Goal: Task Accomplishment & Management: Use online tool/utility

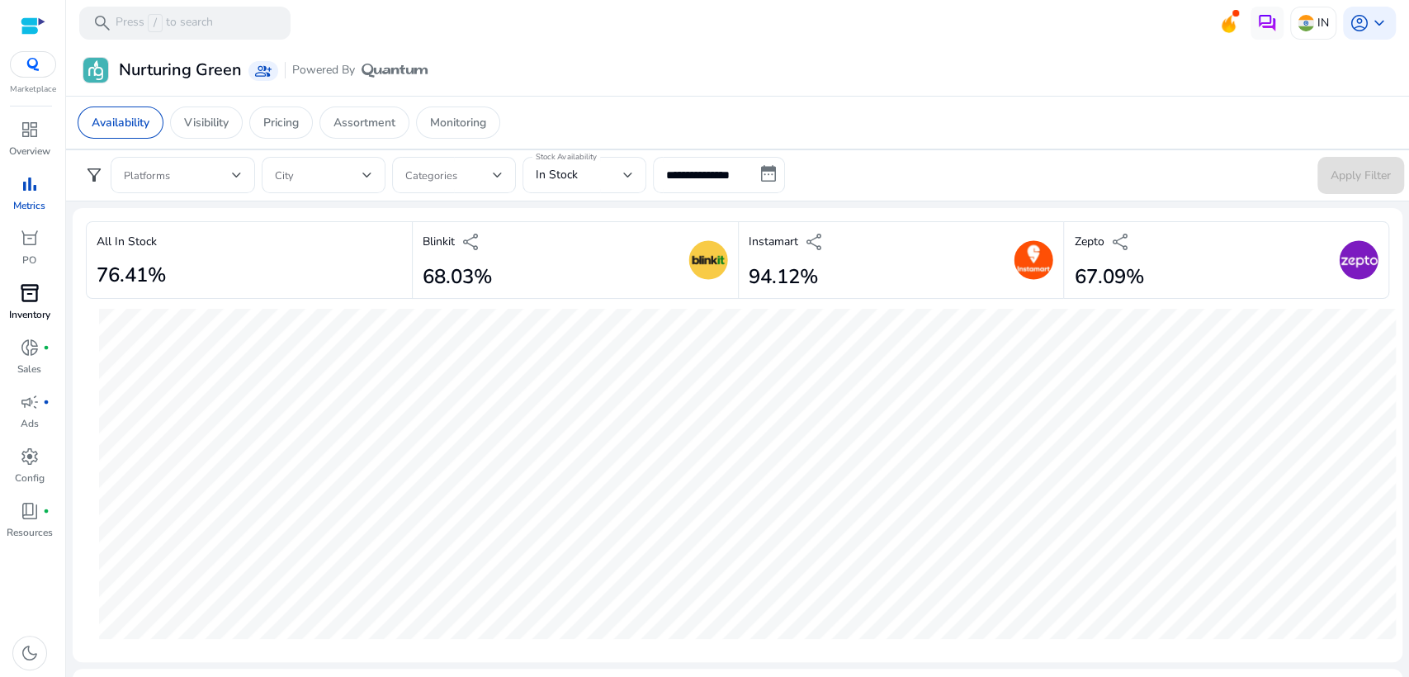
click at [33, 299] on span "inventory_2" at bounding box center [30, 293] width 20 height 20
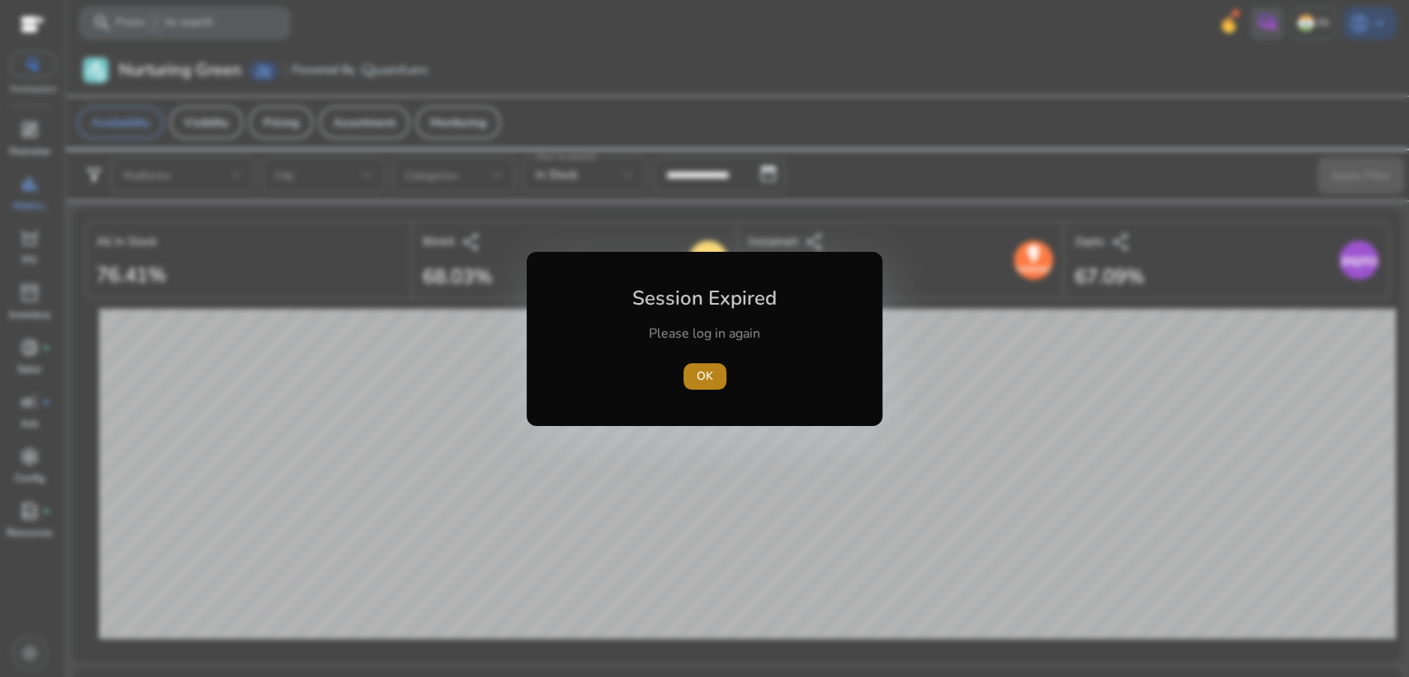
click at [687, 364] on span "button" at bounding box center [705, 377] width 43 height 40
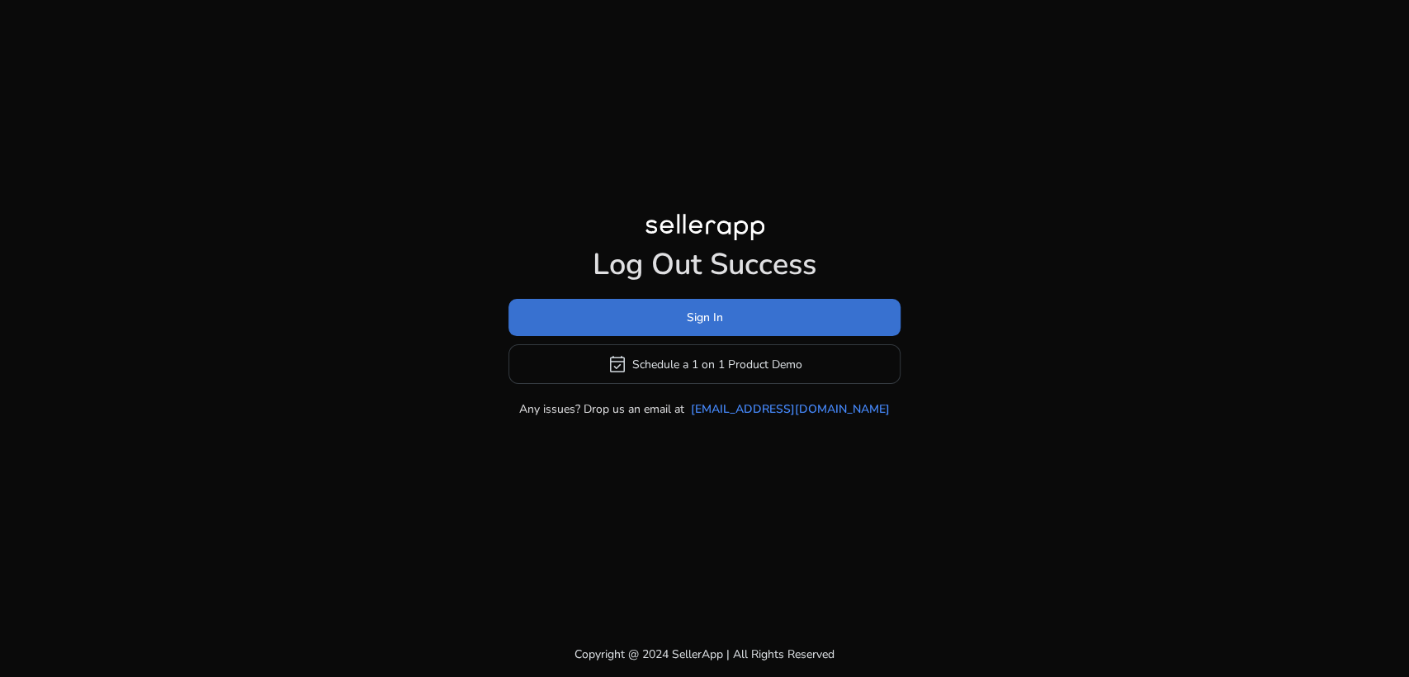
click at [691, 315] on span "Sign In" at bounding box center [705, 317] width 36 height 17
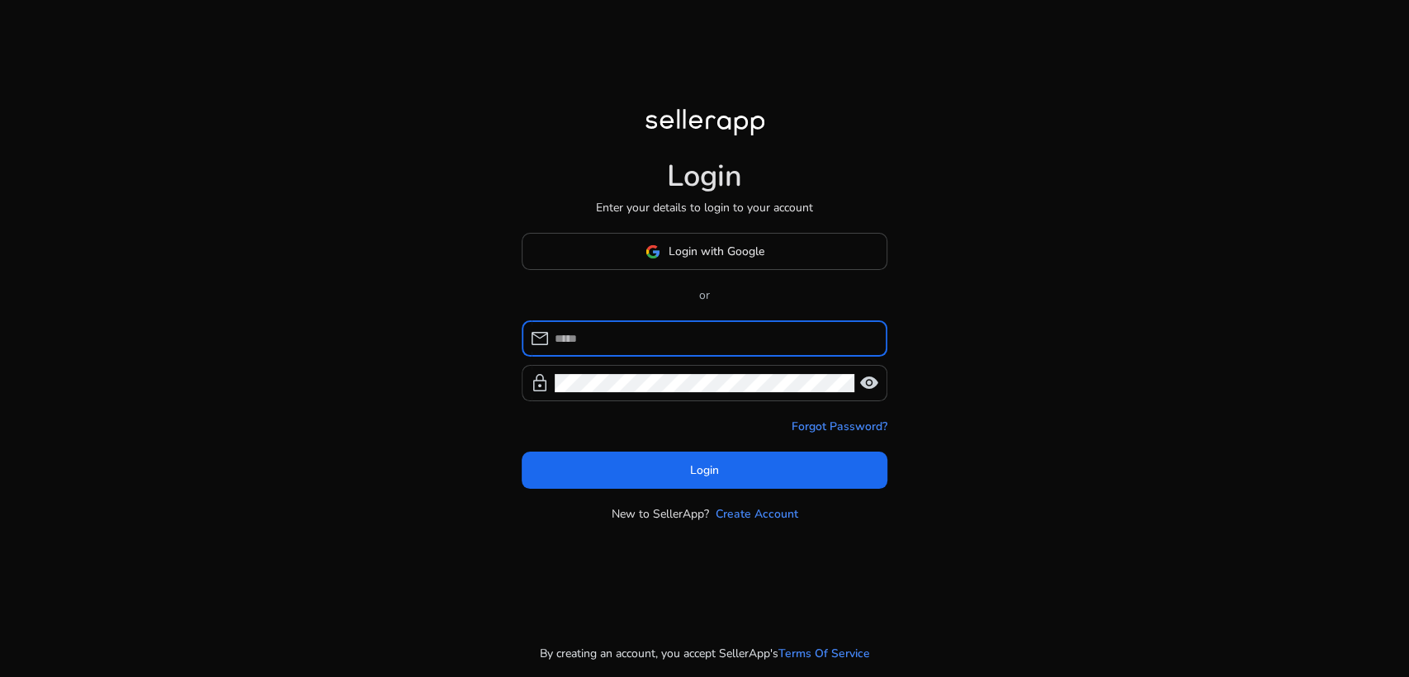
type input "**********"
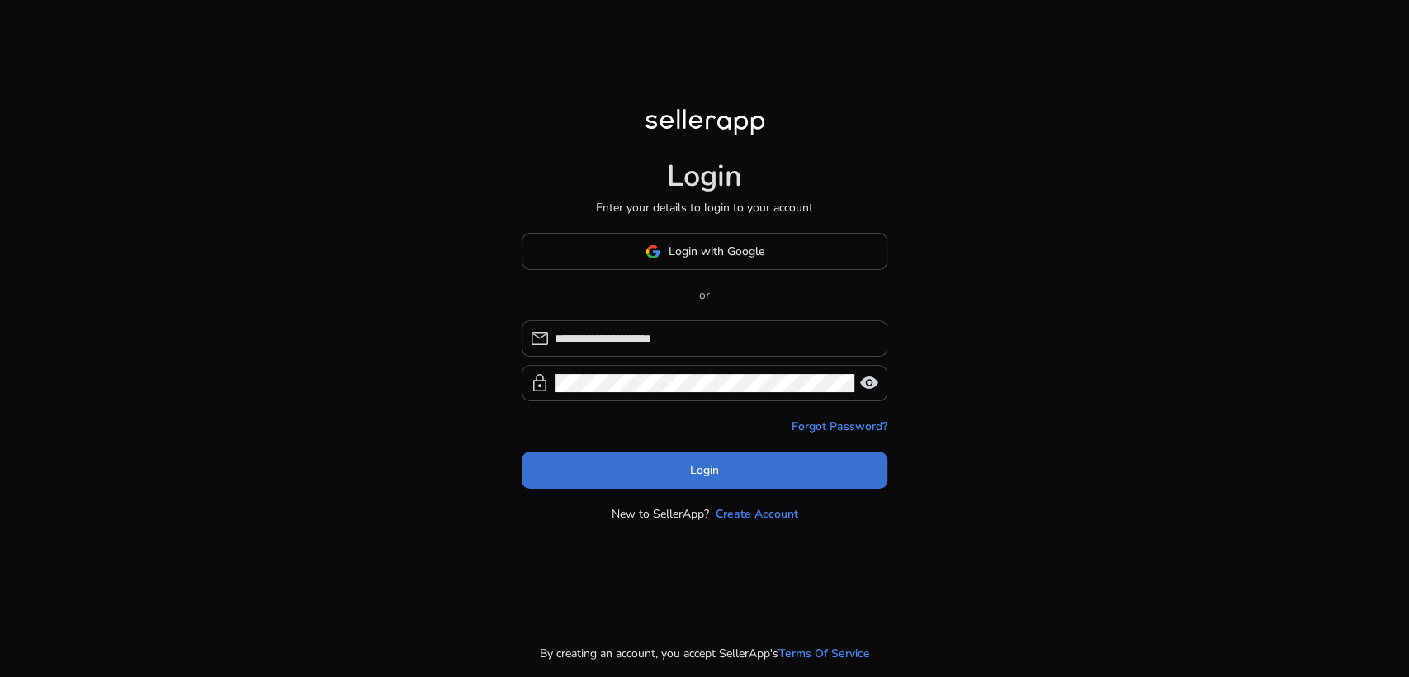
click at [696, 468] on span "Login" at bounding box center [704, 470] width 29 height 17
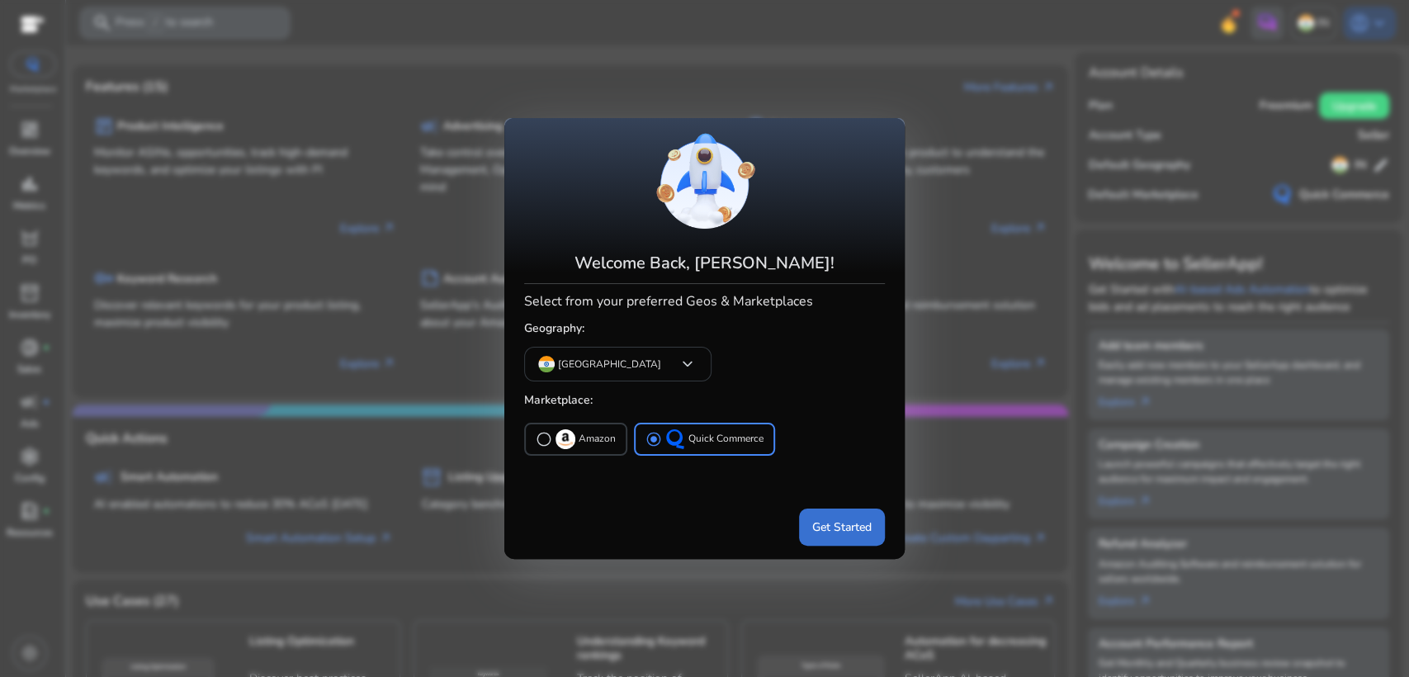
click at [843, 532] on span "Get Started" at bounding box center [841, 527] width 59 height 17
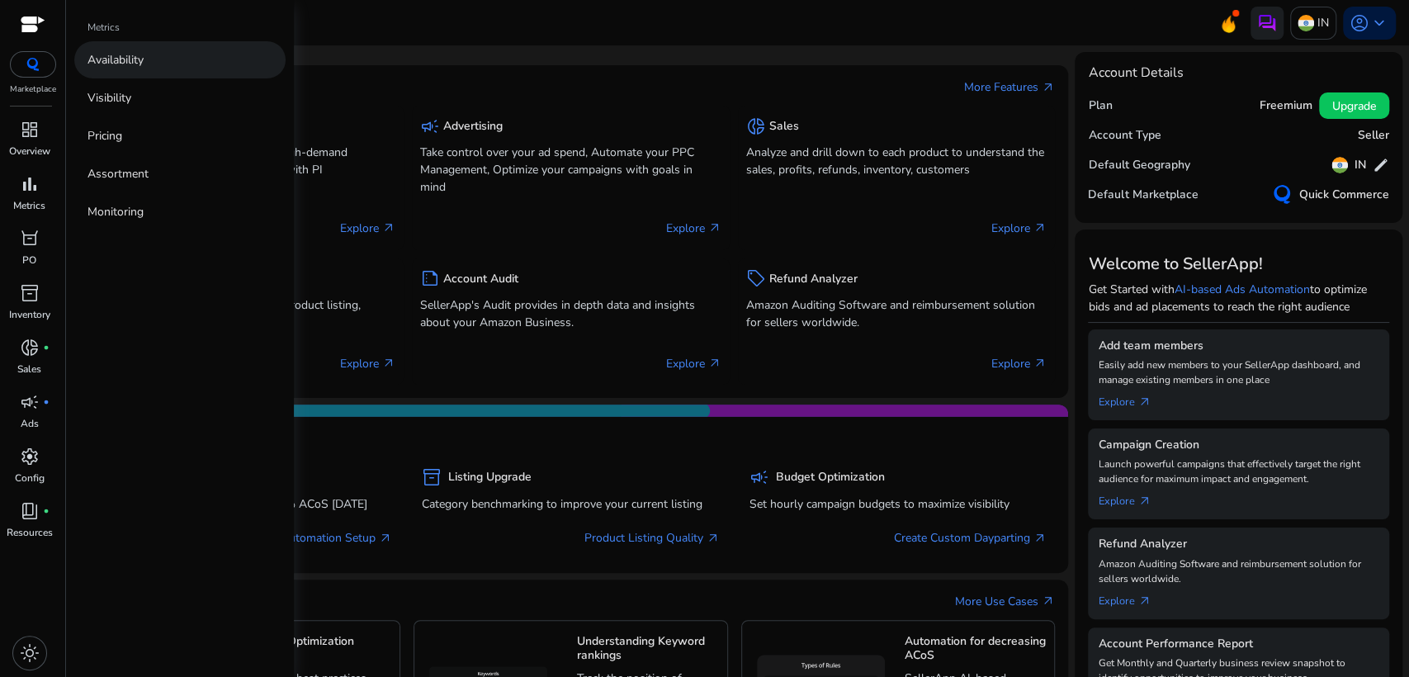
click at [128, 56] on p "Availability" at bounding box center [116, 59] width 56 height 17
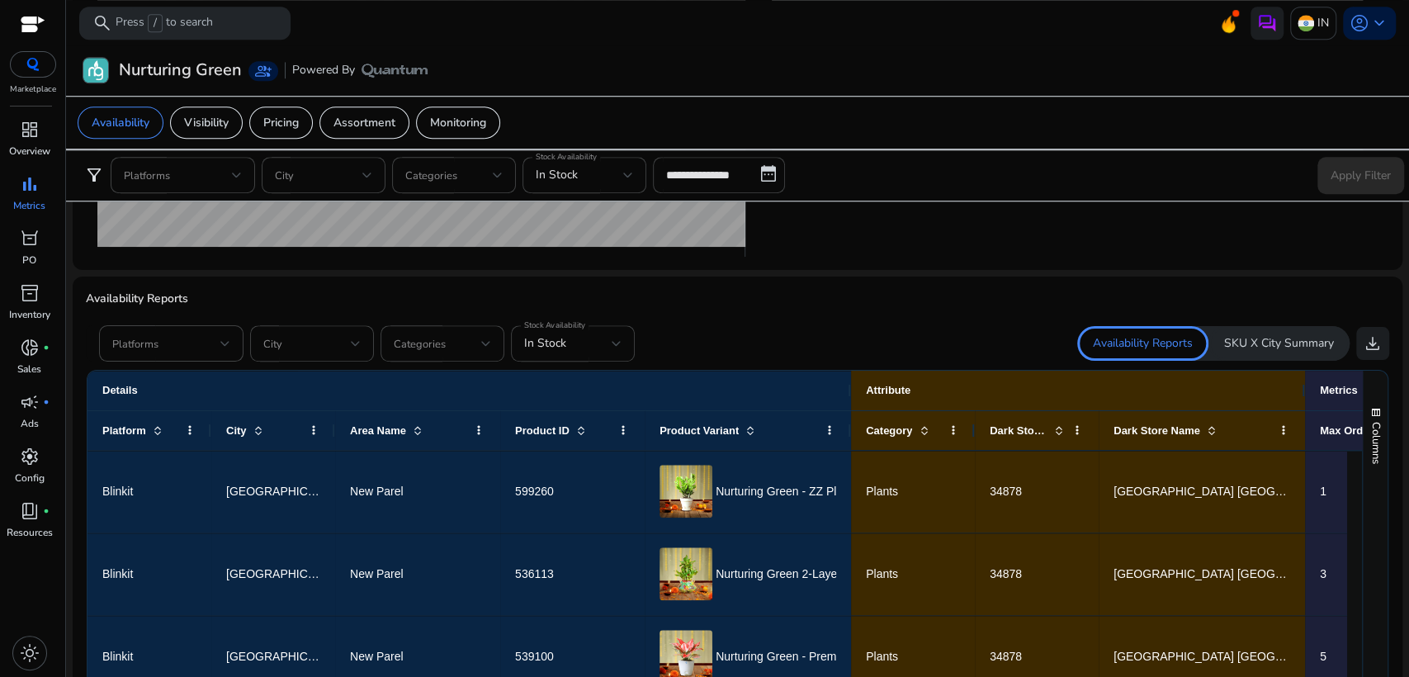
scroll to position [885, 0]
click at [624, 350] on div "Stock Availability In Stock" at bounding box center [573, 344] width 124 height 36
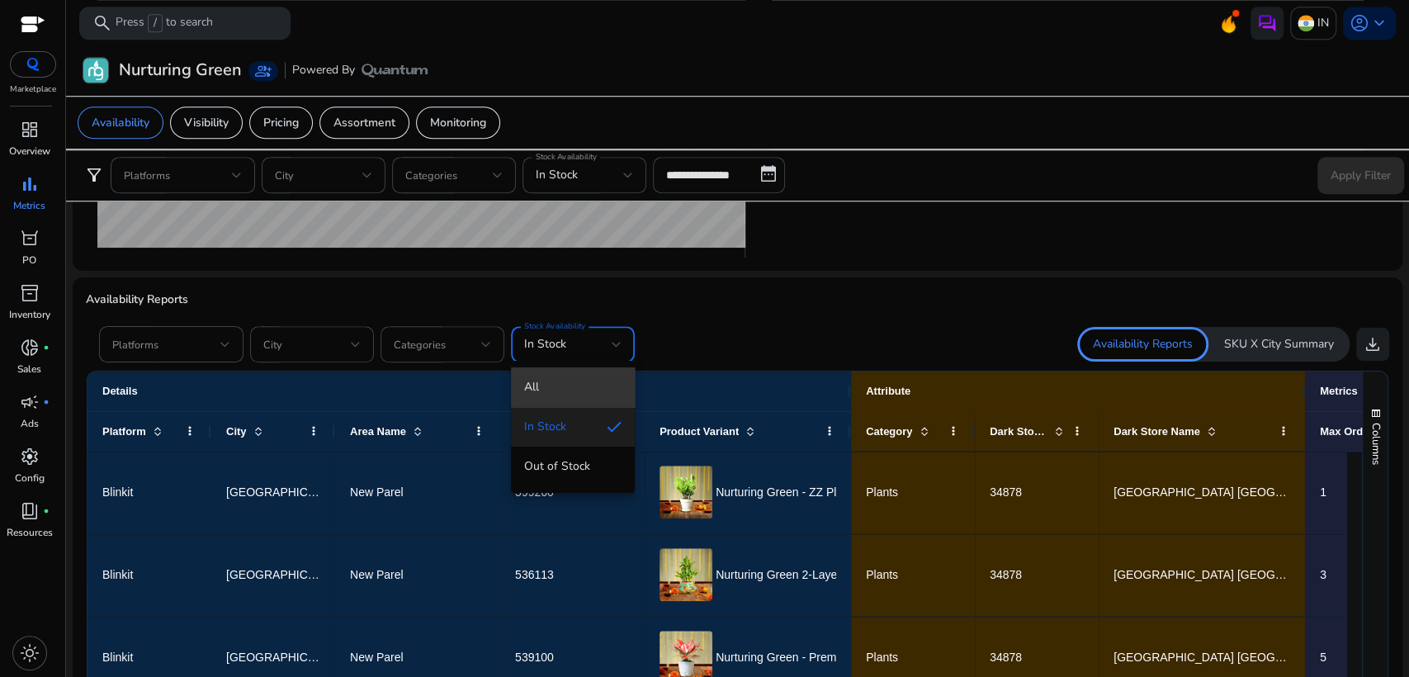
click at [585, 379] on span "All" at bounding box center [572, 387] width 97 height 18
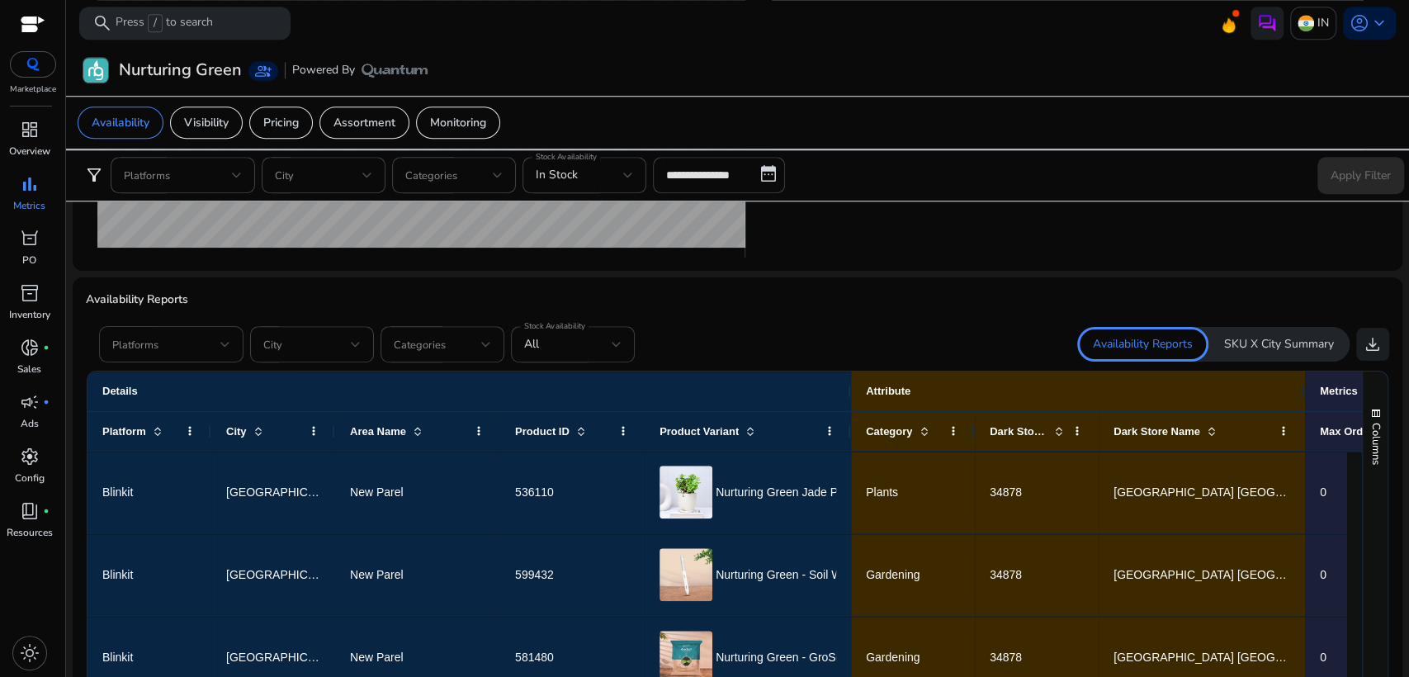
click at [234, 346] on div "Platforms" at bounding box center [171, 344] width 144 height 36
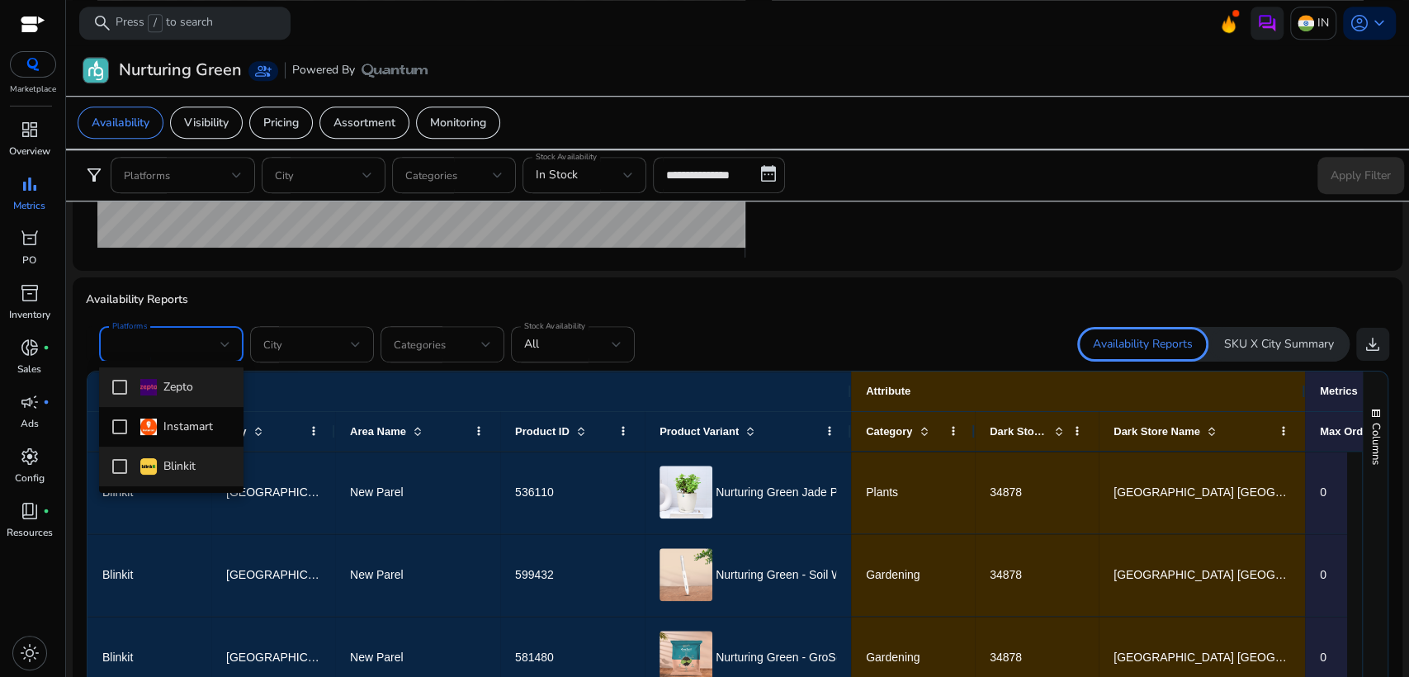
click at [119, 468] on mat-pseudo-checkbox at bounding box center [119, 466] width 15 height 15
click at [826, 353] on div at bounding box center [704, 338] width 1409 height 677
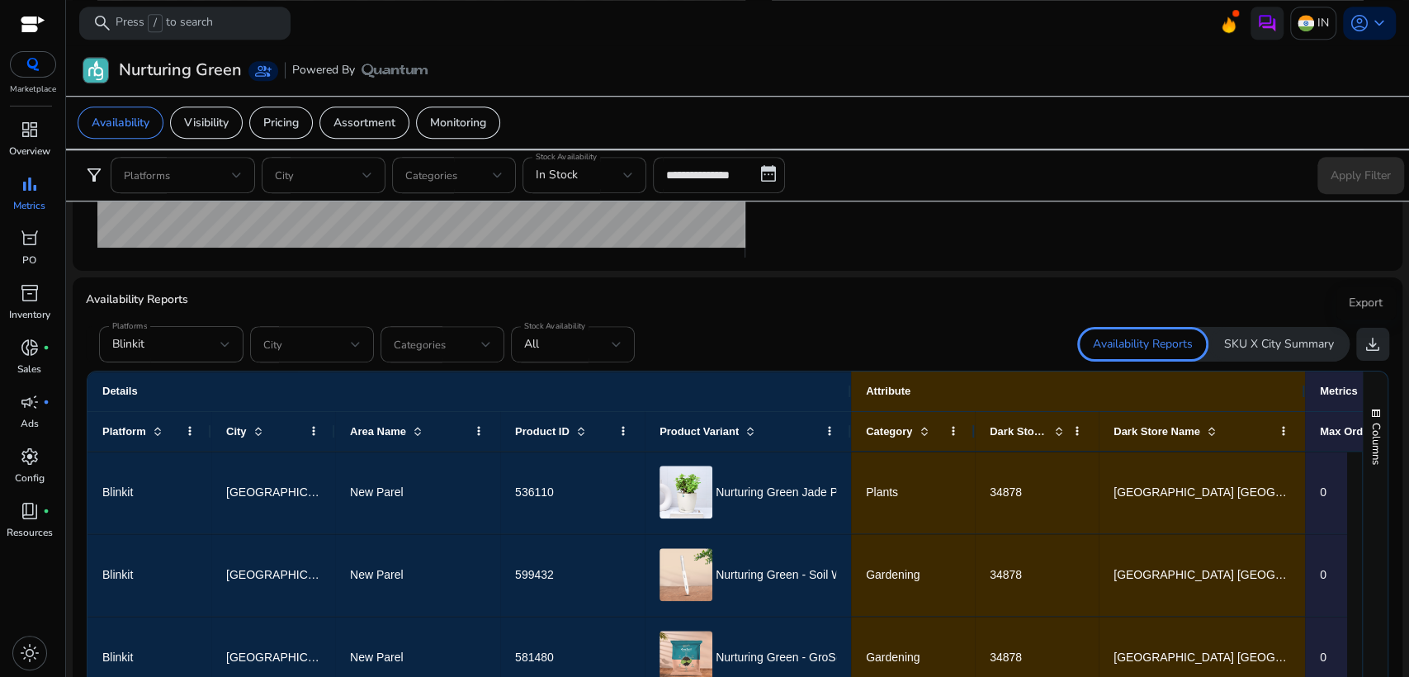
click at [1363, 337] on span "download" at bounding box center [1373, 344] width 20 height 20
